Goal: Task Accomplishment & Management: Manage account settings

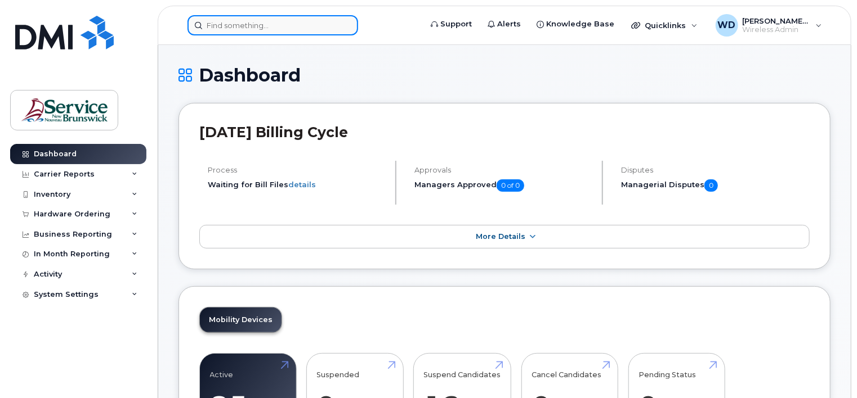
click at [238, 25] on input at bounding box center [272, 25] width 171 height 20
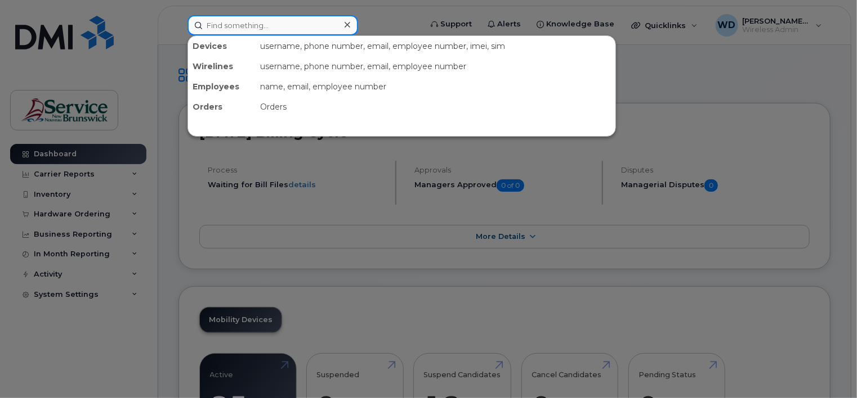
paste input "506-522-8167"
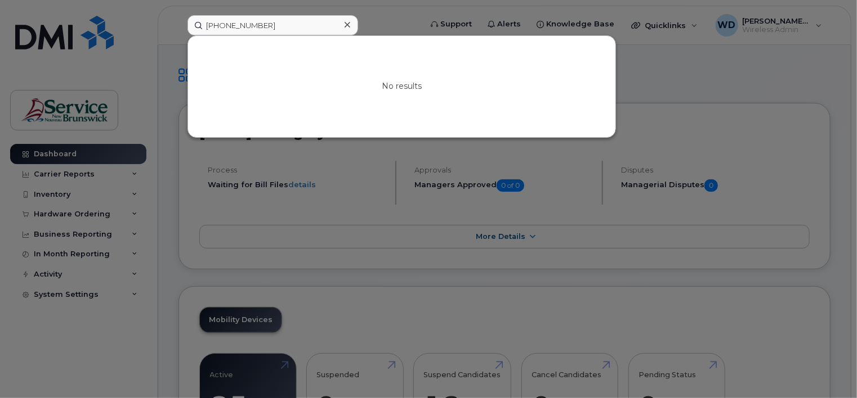
click at [409, 28] on div at bounding box center [428, 199] width 857 height 398
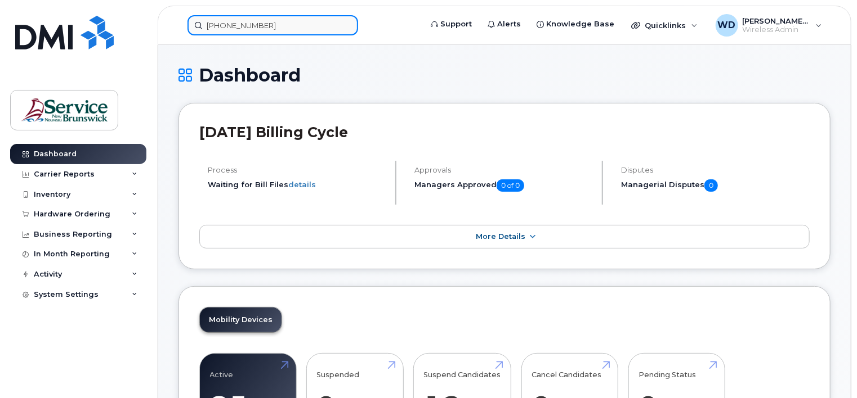
click at [314, 29] on input "506-522-8167" at bounding box center [272, 25] width 171 height 20
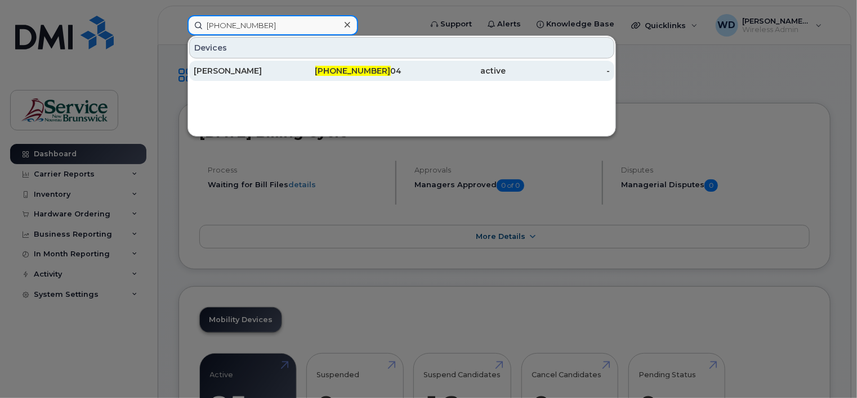
type input "506-543-83"
click at [357, 71] on span "506-543-83" at bounding box center [352, 71] width 75 height 10
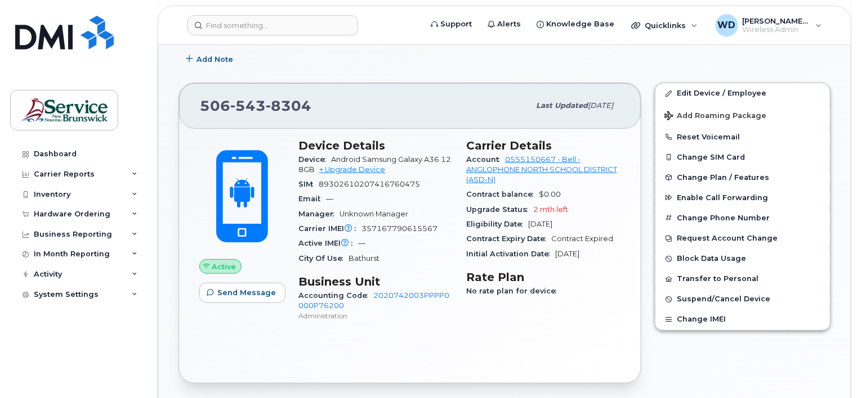
scroll to position [225, 0]
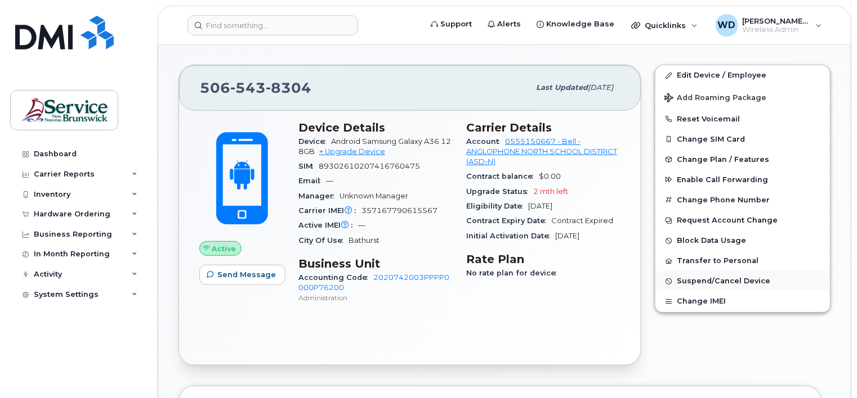
click at [705, 283] on span "Suspend/Cancel Device" at bounding box center [722, 281] width 93 height 8
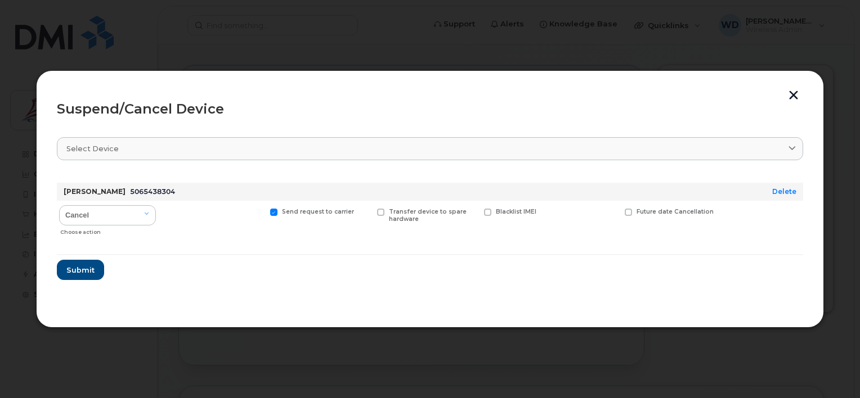
click at [794, 95] on button "button" at bounding box center [793, 97] width 17 height 12
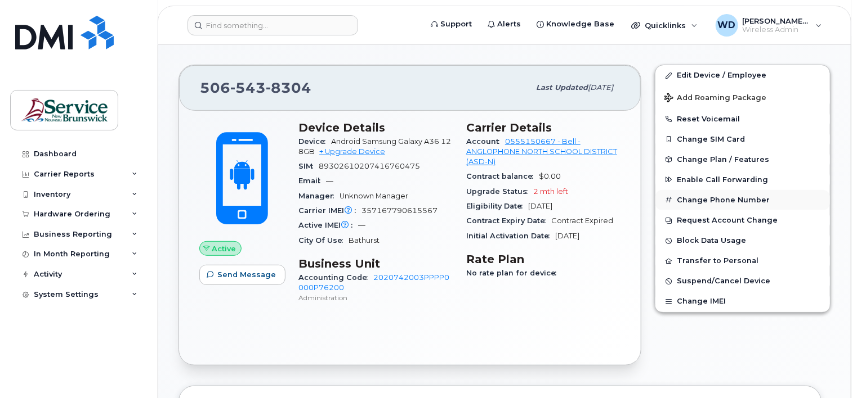
click at [693, 204] on button "Change Phone Number" at bounding box center [742, 200] width 174 height 20
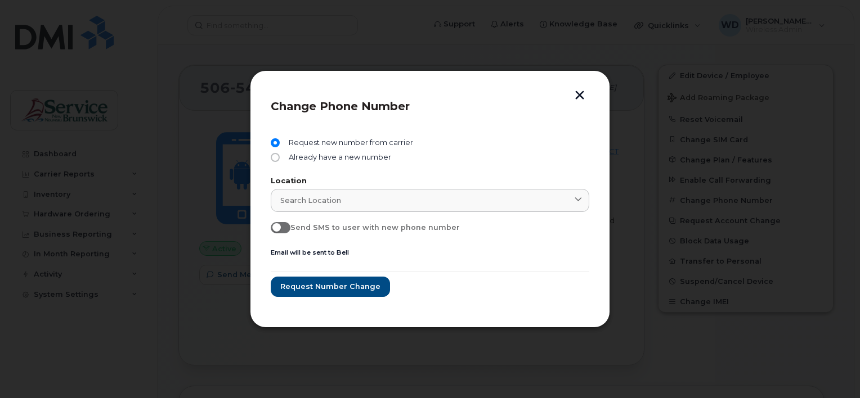
click at [580, 94] on button "button" at bounding box center [579, 97] width 17 height 12
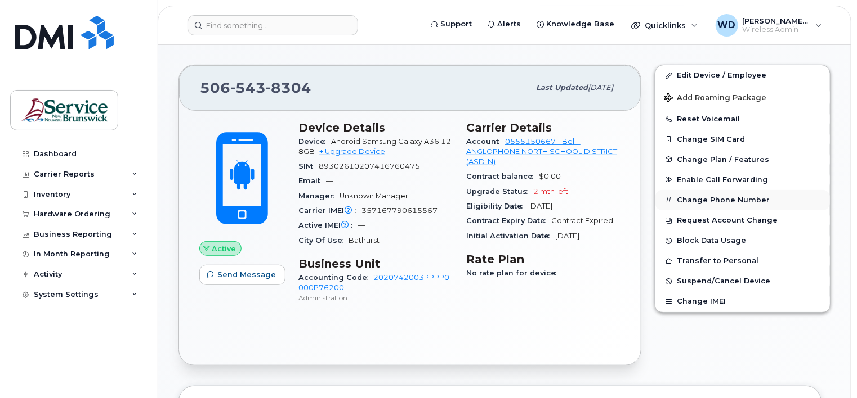
click at [693, 198] on button "Change Phone Number" at bounding box center [742, 200] width 174 height 20
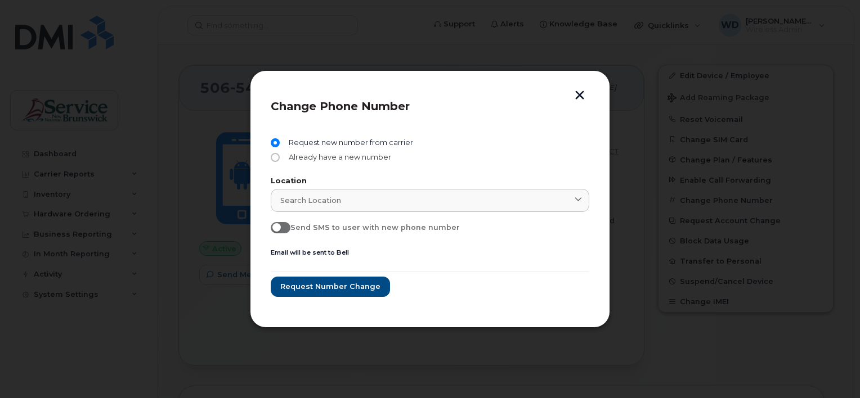
click at [276, 158] on input "Already have a new number" at bounding box center [275, 157] width 9 height 9
radio input "true"
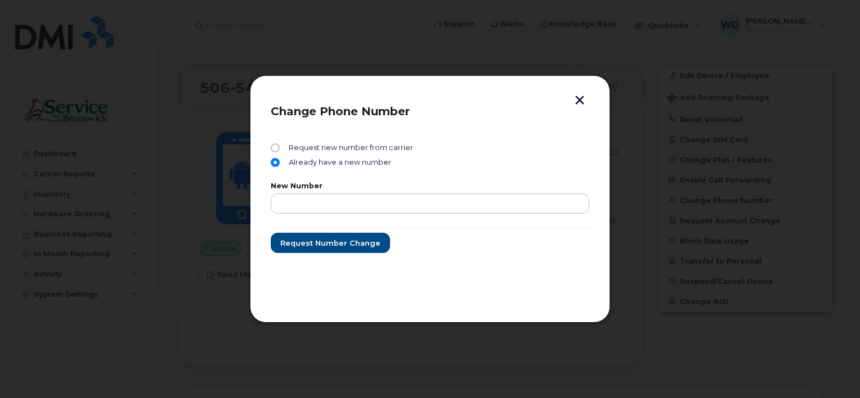
click at [579, 97] on button "button" at bounding box center [579, 102] width 17 height 12
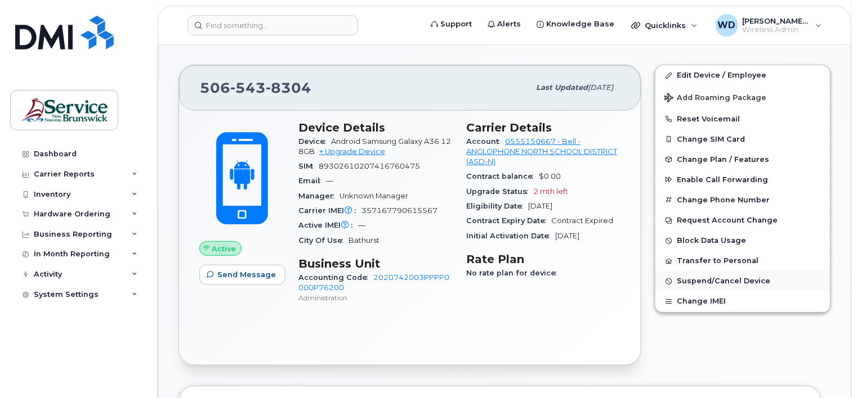
click at [711, 280] on span "Suspend/Cancel Device" at bounding box center [722, 281] width 93 height 8
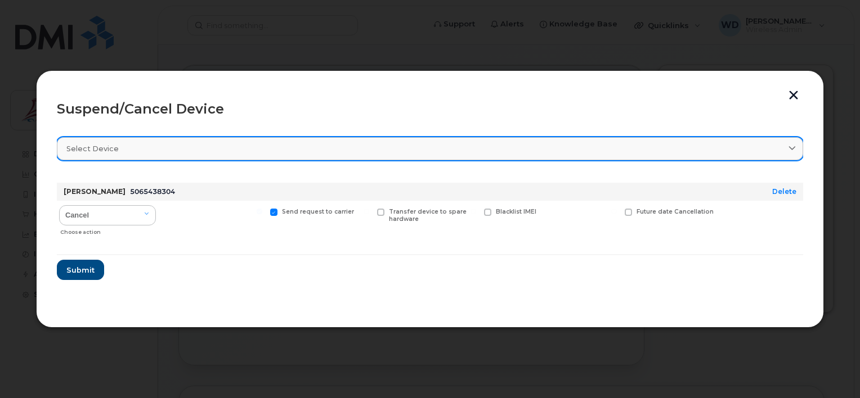
click at [553, 144] on div "Select device" at bounding box center [429, 149] width 727 height 11
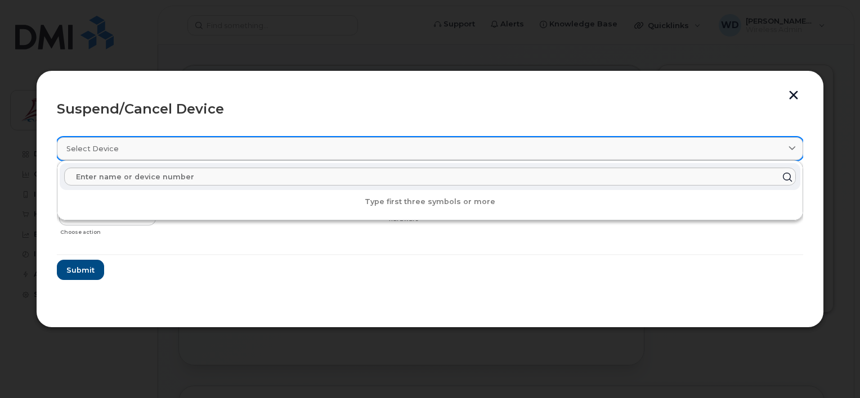
click at [548, 156] on link "Select device" at bounding box center [430, 148] width 746 height 23
click at [795, 149] on icon at bounding box center [791, 148] width 7 height 7
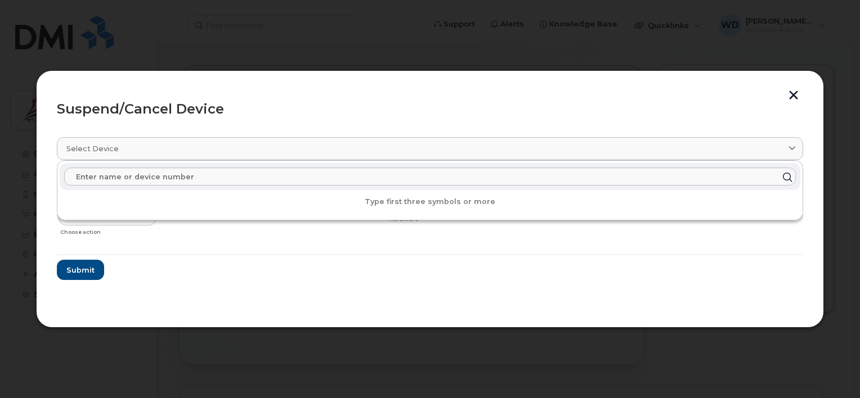
click at [780, 123] on header "Suspend/Cancel Device" at bounding box center [430, 109] width 746 height 36
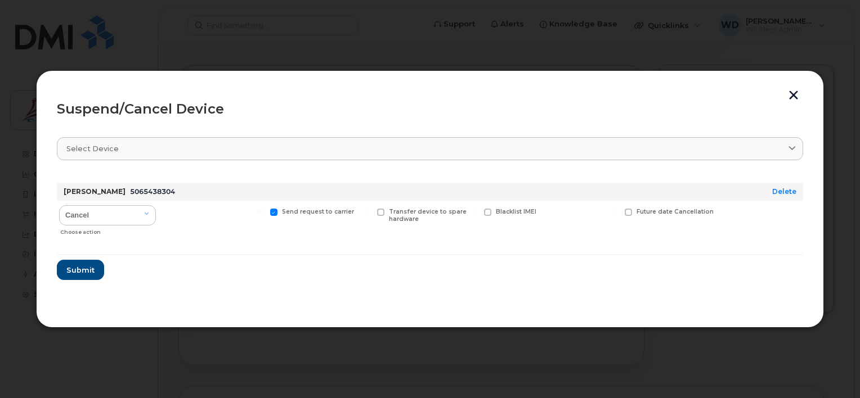
click at [791, 95] on button "button" at bounding box center [793, 97] width 17 height 12
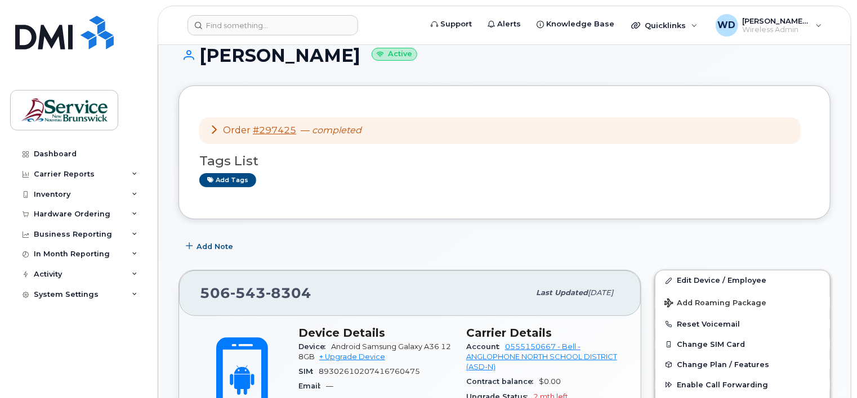
scroll to position [0, 0]
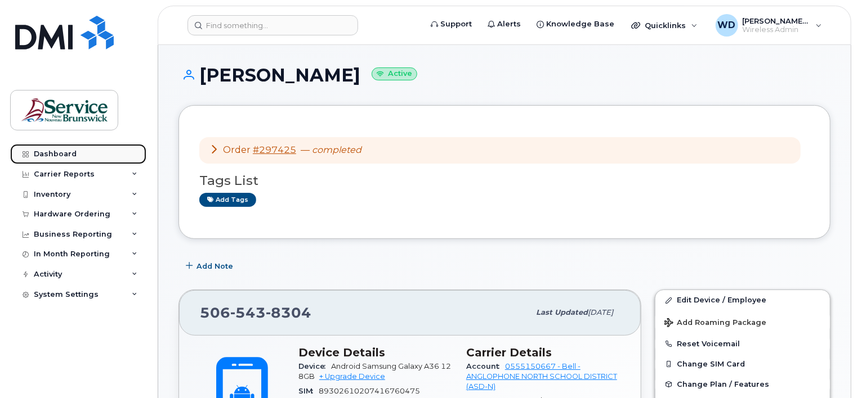
drag, startPoint x: 64, startPoint y: 154, endPoint x: 79, endPoint y: 151, distance: 16.0
click at [64, 154] on div "Dashboard" at bounding box center [55, 154] width 43 height 9
